Goal: Find specific page/section: Find specific page/section

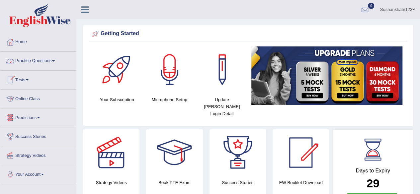
click at [33, 101] on link "Online Class" at bounding box center [38, 98] width 76 height 17
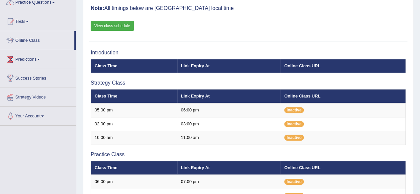
scroll to position [60, 0]
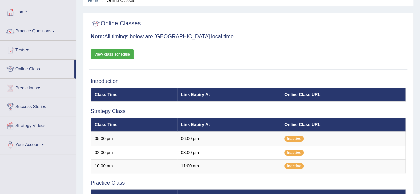
scroll to position [17, 0]
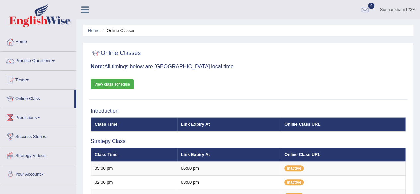
click at [51, 99] on link "Online Class" at bounding box center [37, 98] width 74 height 17
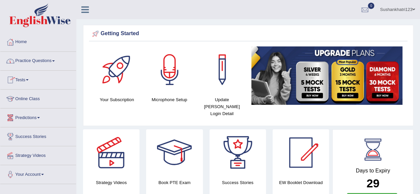
click at [39, 98] on link "Online Class" at bounding box center [38, 98] width 76 height 17
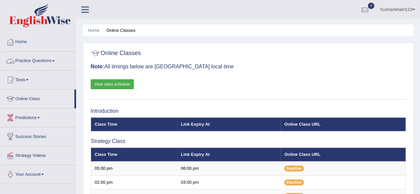
click at [37, 59] on link "Practice Questions" at bounding box center [38, 60] width 76 height 17
